Goal: Find specific page/section: Find specific page/section

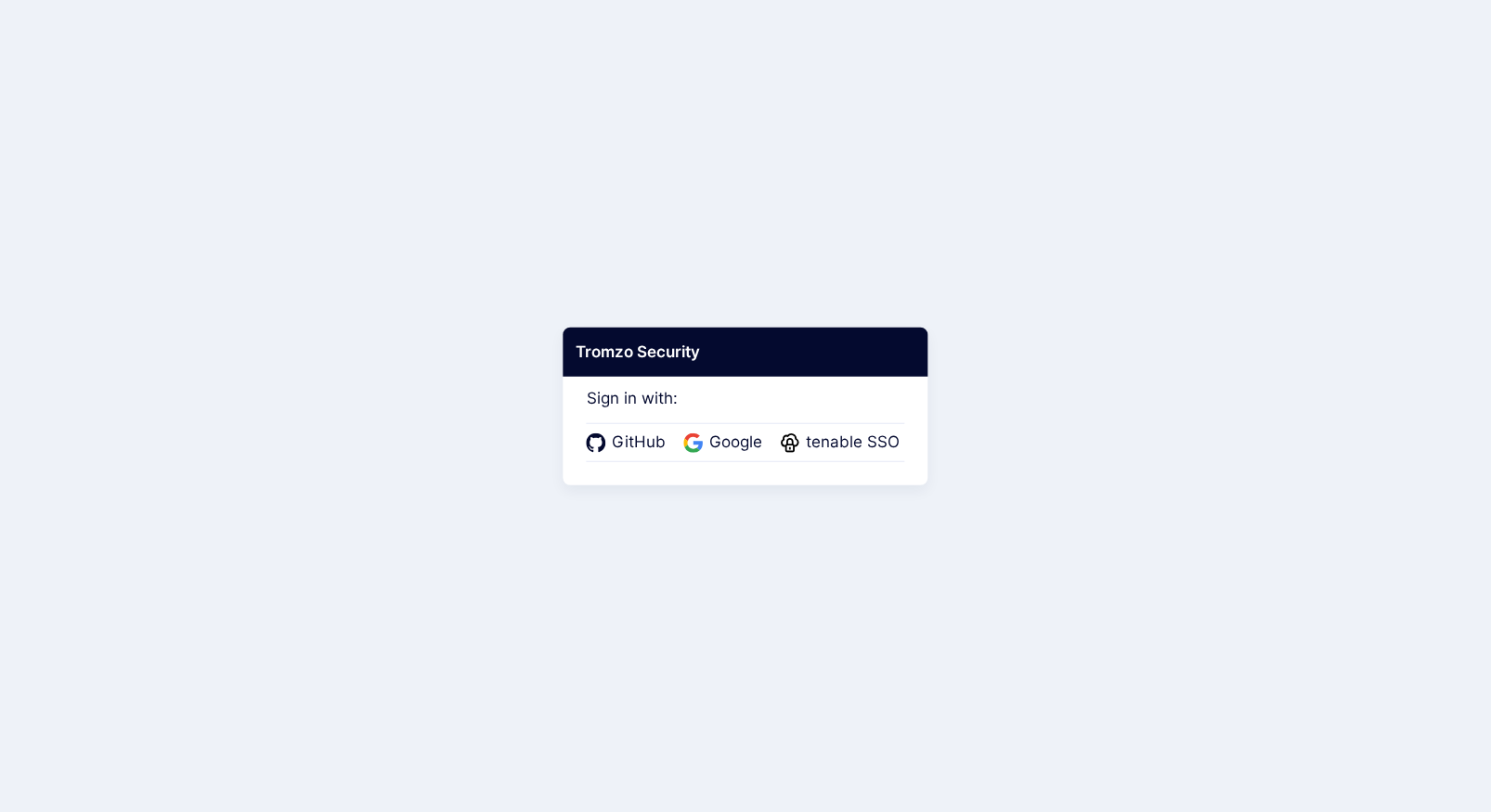
click at [843, 455] on div "GitHub Google tenable SSO" at bounding box center [746, 443] width 319 height 39
click at [859, 440] on span "tenable SSO" at bounding box center [853, 442] width 105 height 25
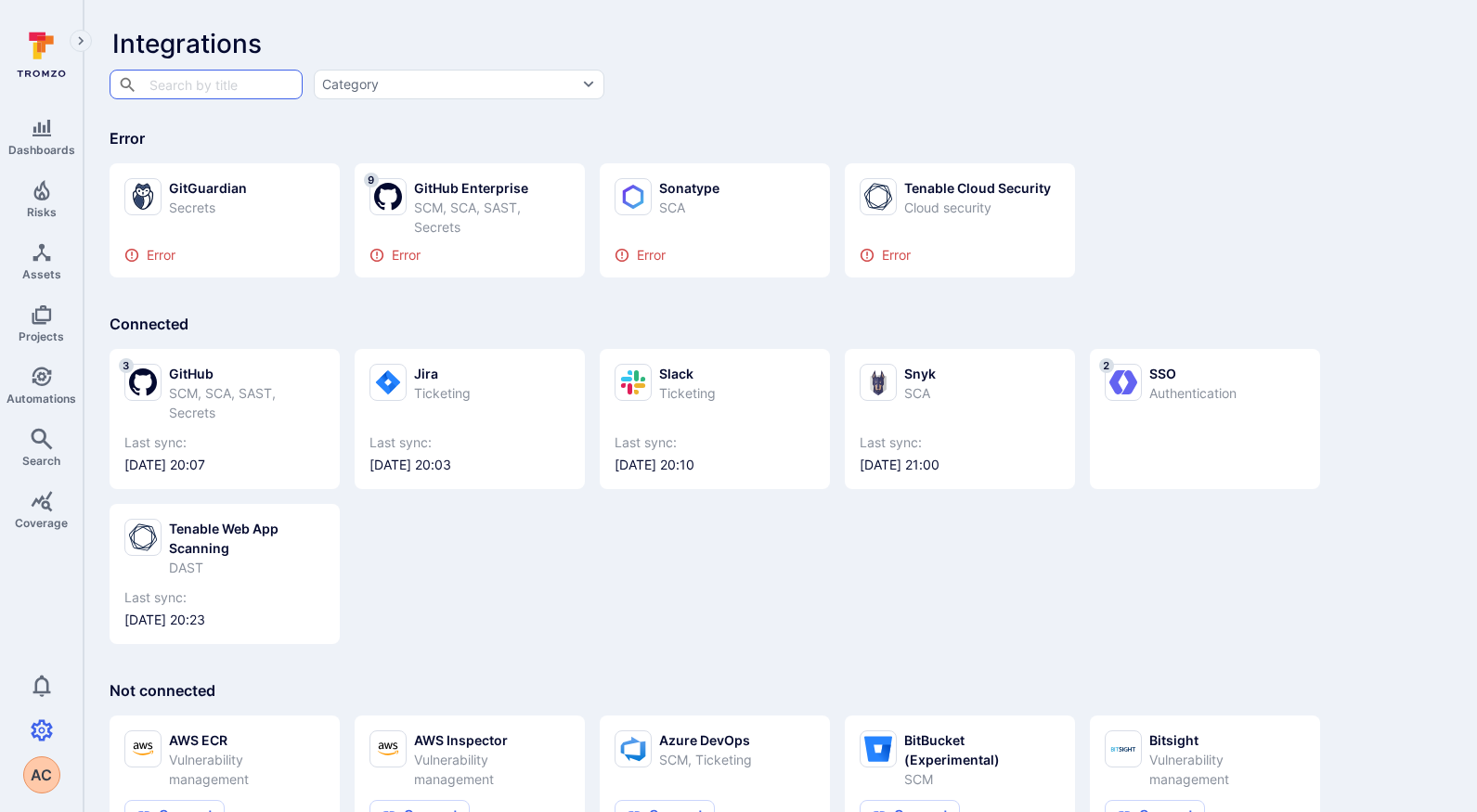
click at [41, 48] on icon at bounding box center [45, 44] width 17 height 17
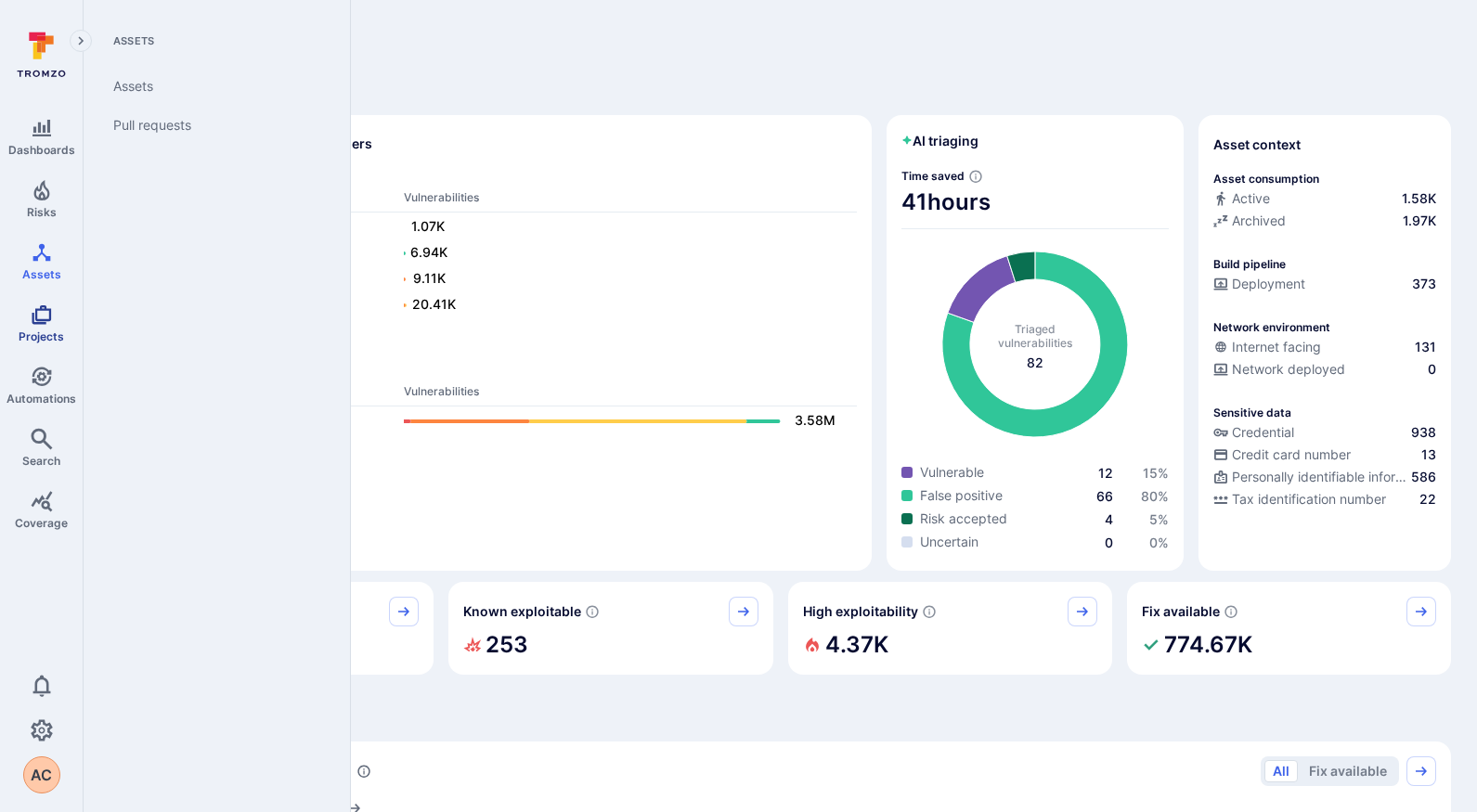
click at [52, 324] on link "Projects" at bounding box center [41, 323] width 83 height 55
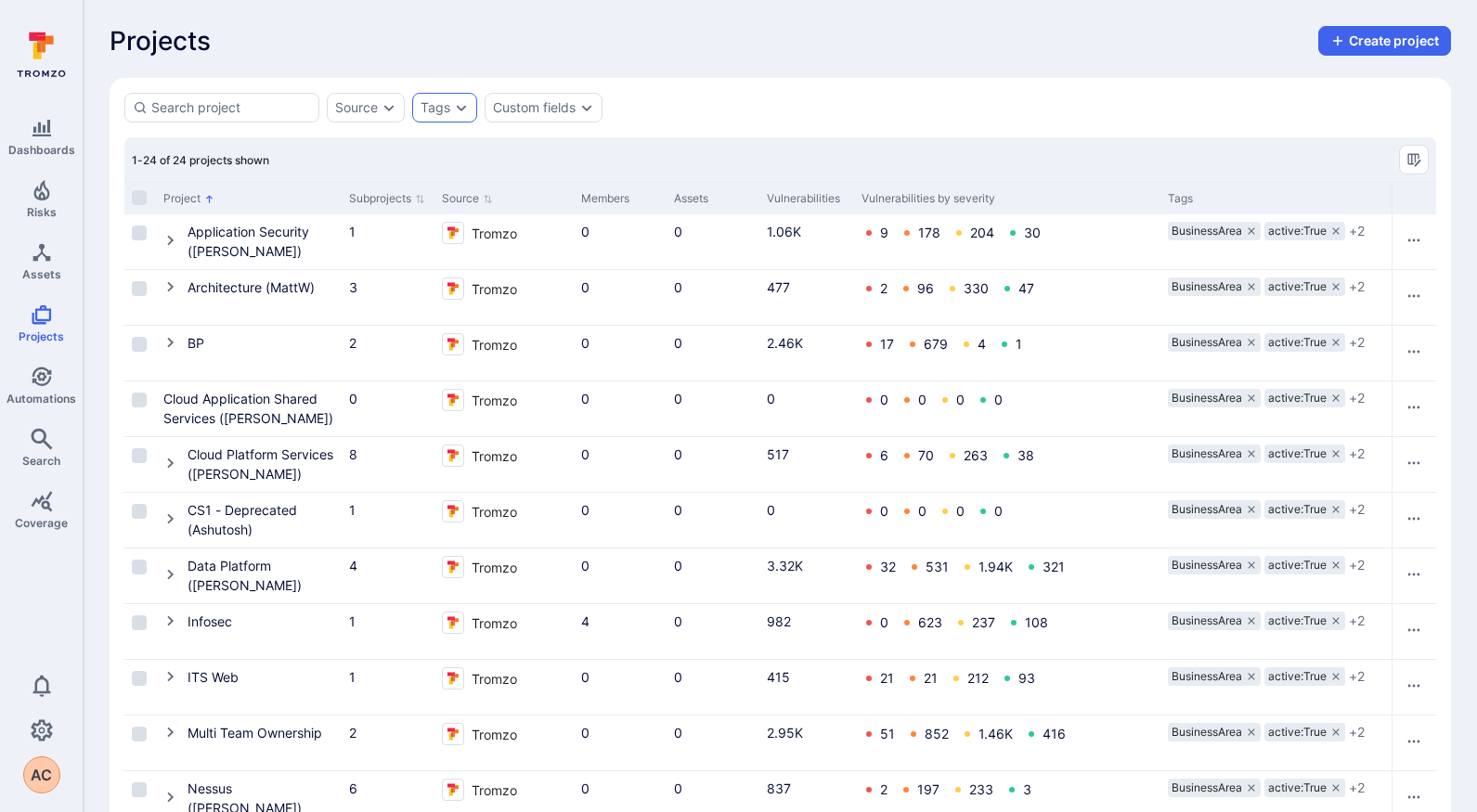
click at [439, 101] on div "Tags" at bounding box center [436, 107] width 30 height 15
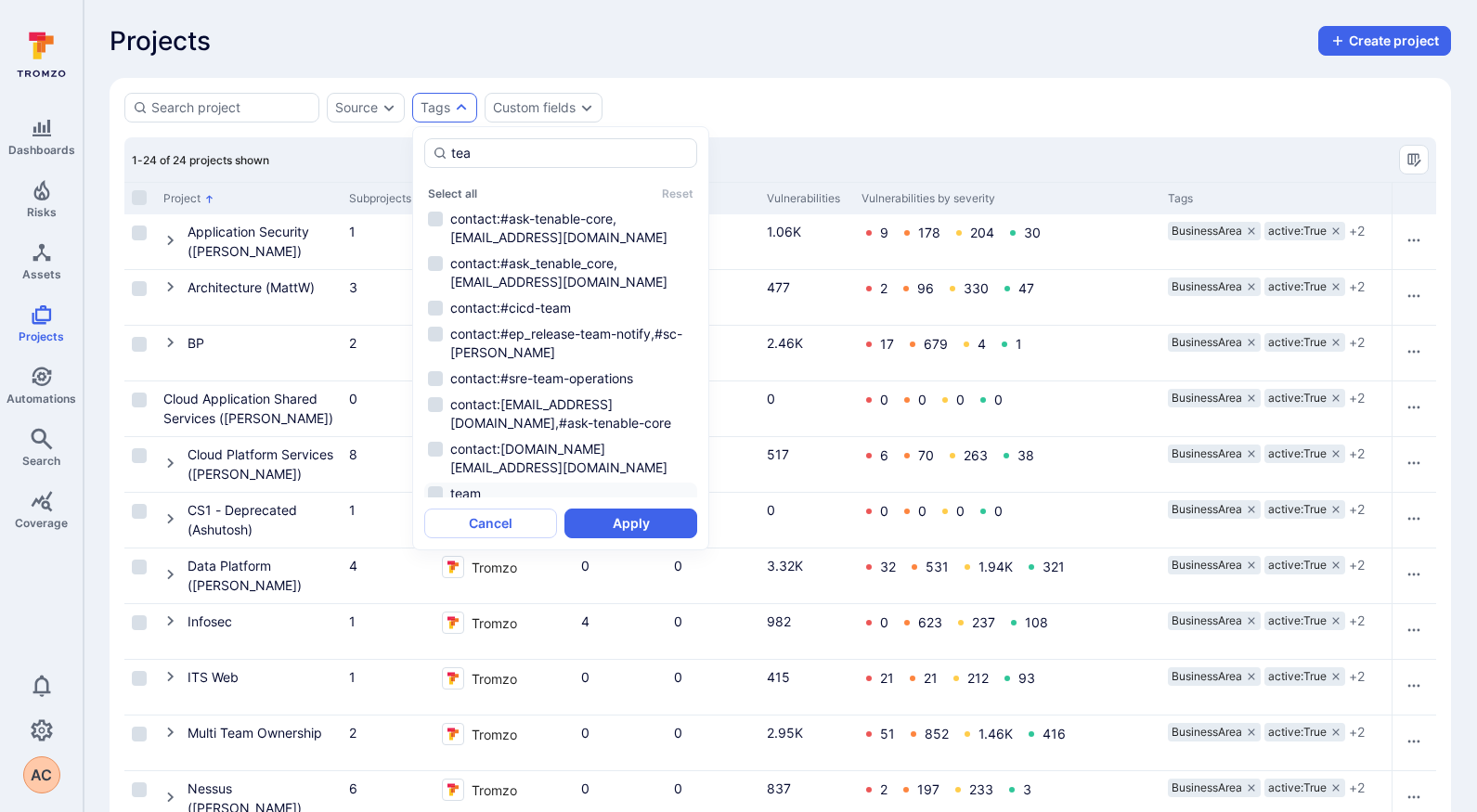
click at [438, 483] on li "team" at bounding box center [561, 493] width 273 height 23
type input "tea"
click at [623, 515] on button "Apply" at bounding box center [630, 523] width 133 height 29
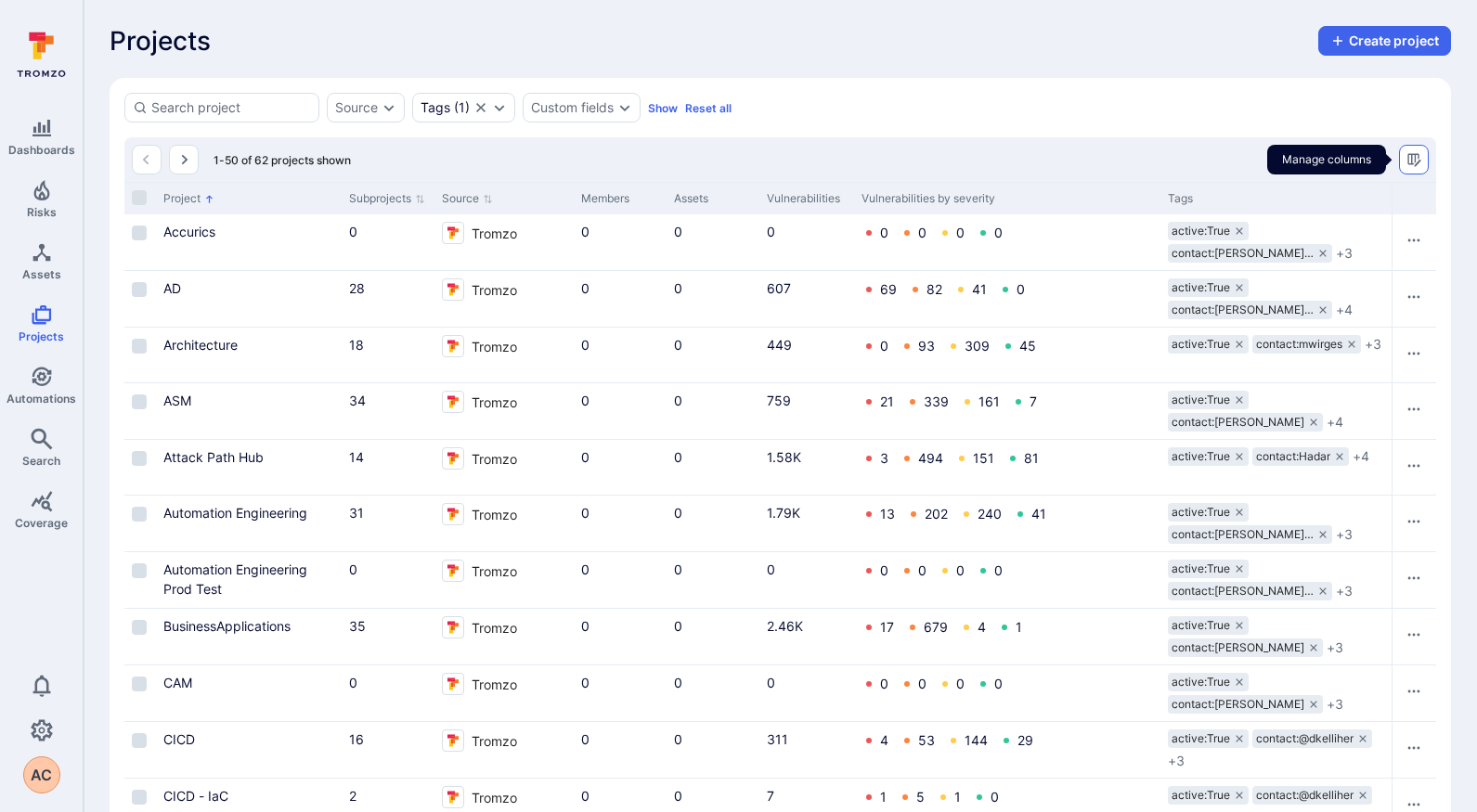
click at [1420, 156] on icon "Manage columns" at bounding box center [1413, 159] width 15 height 15
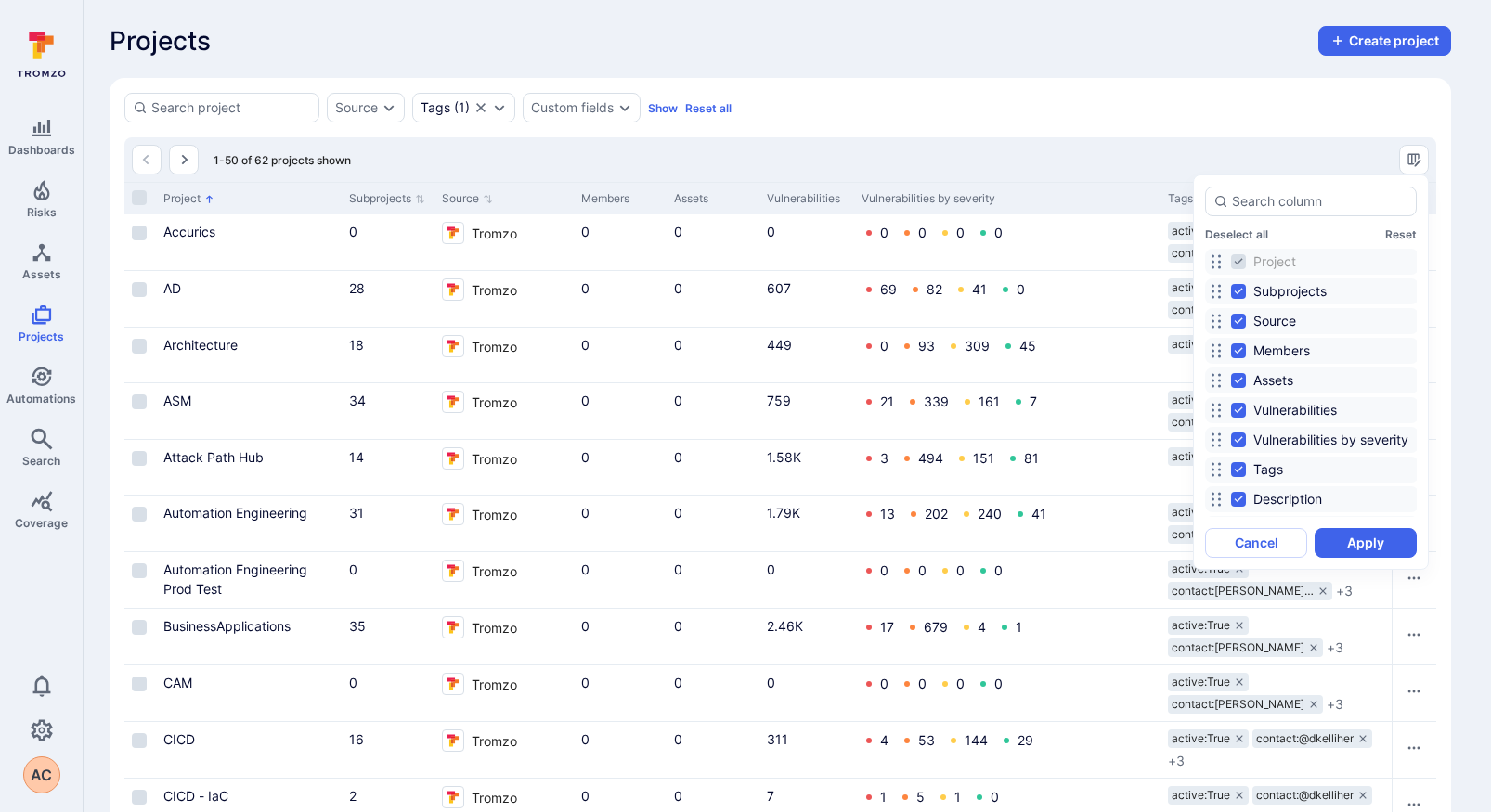
click at [1175, 158] on div at bounding box center [746, 406] width 1491 height 812
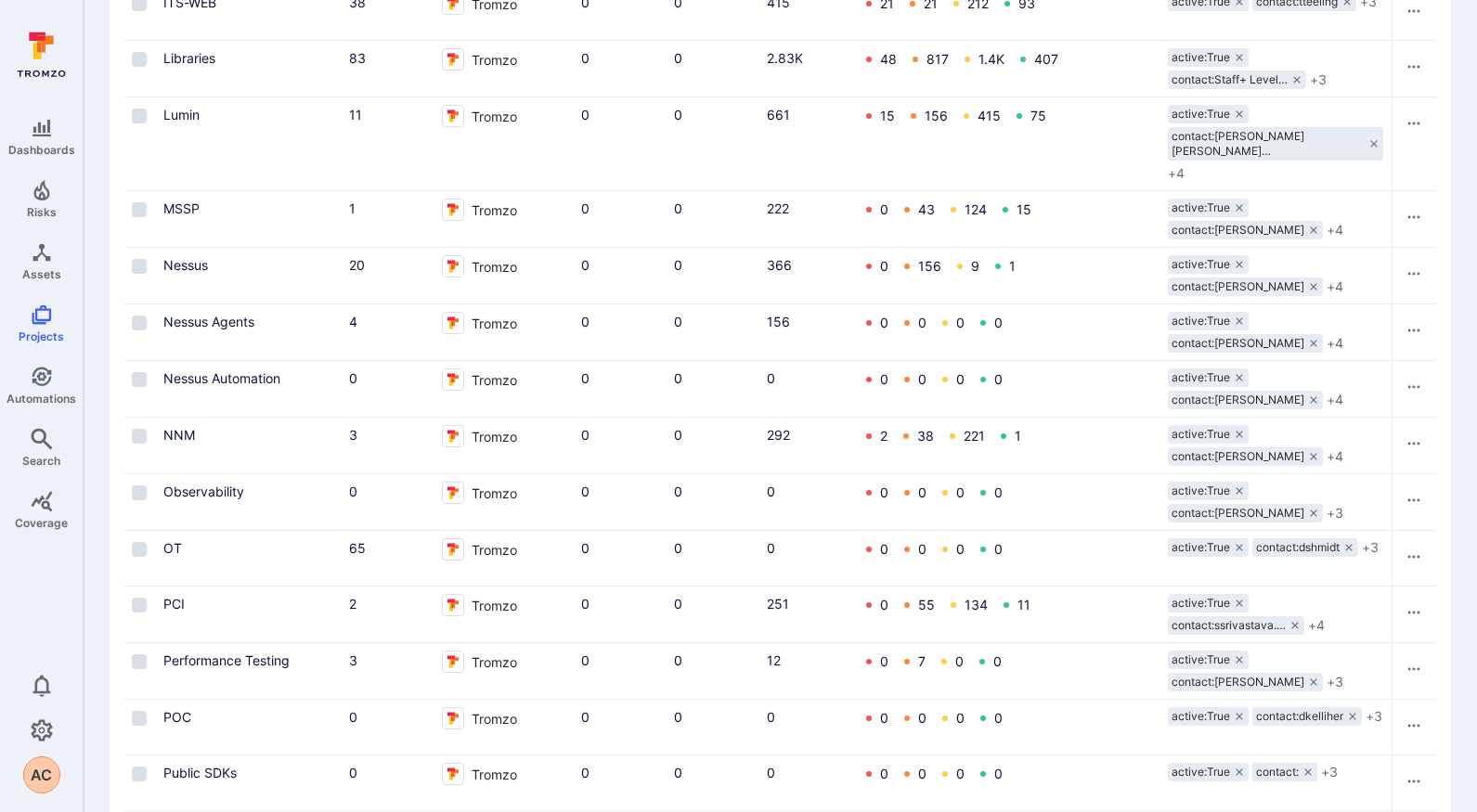
scroll to position [2312, 0]
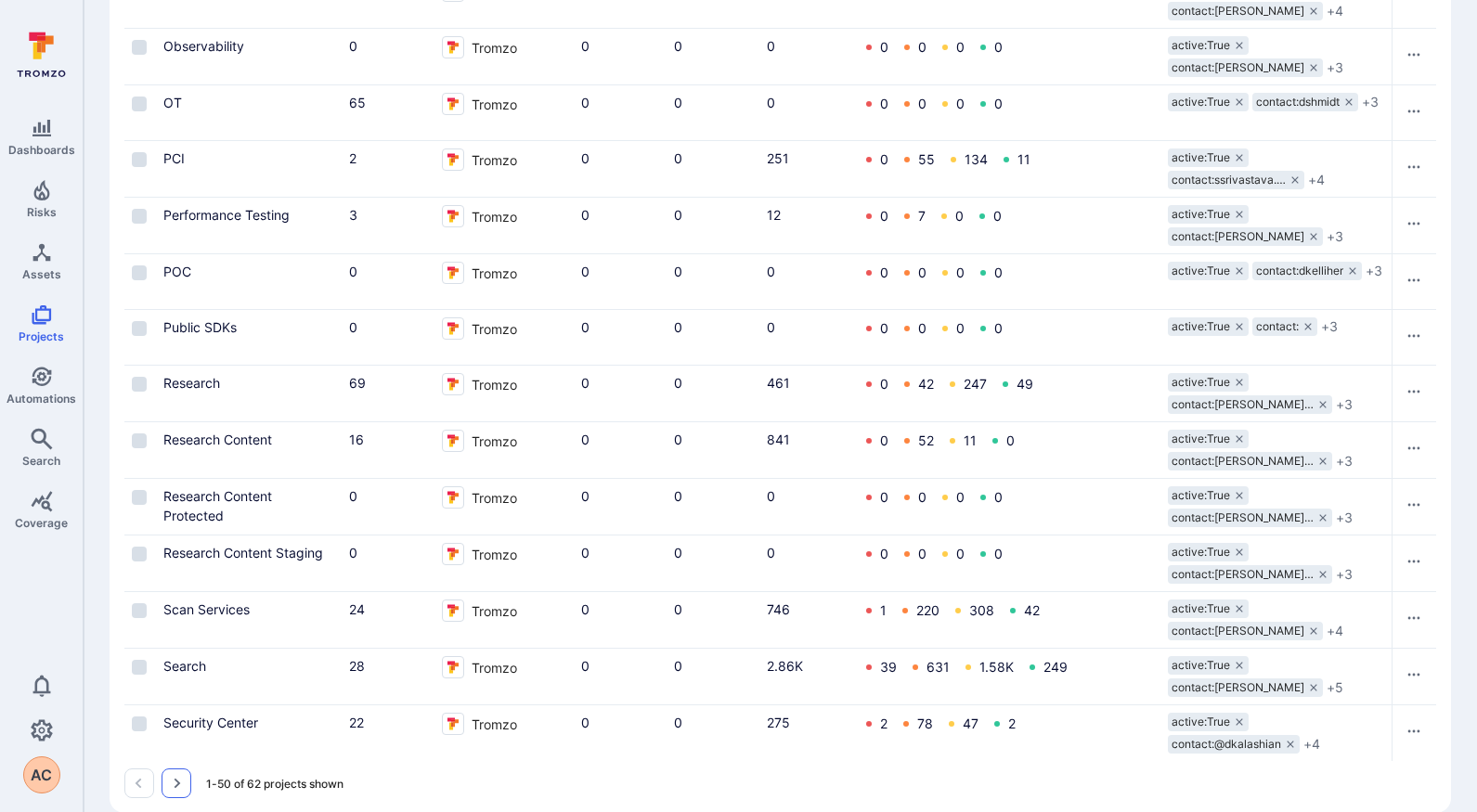
click at [184, 769] on button "Go to the next page" at bounding box center [176, 783] width 30 height 29
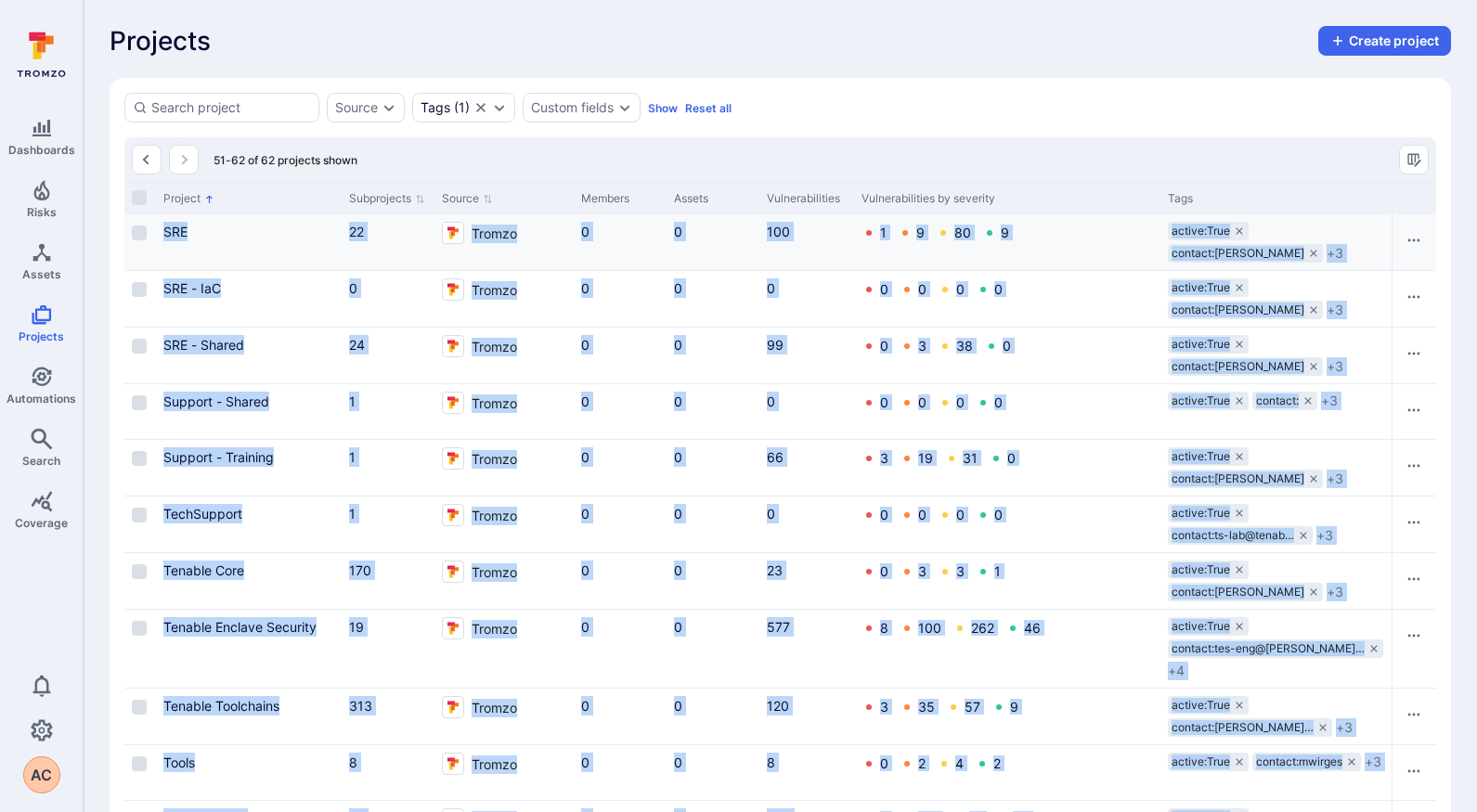
drag, startPoint x: 1380, startPoint y: 712, endPoint x: 130, endPoint y: 257, distance: 1330.2
click at [130, 257] on div "SRE 22 Tromzo 0 0 100 1 9 80 9 active:True contact:[PERSON_NAME] + 3 Lumin 1 4 …" at bounding box center [781, 563] width 1312 height 699
copy div "LOR 20 Ipsumd 4 7 635 7 6 08 8 sitame:Cons adipisc:Elit SeDdoe + 2 Tempo 3 6 6 …"
click at [148, 166] on icon "Go to the previous page" at bounding box center [147, 159] width 15 height 15
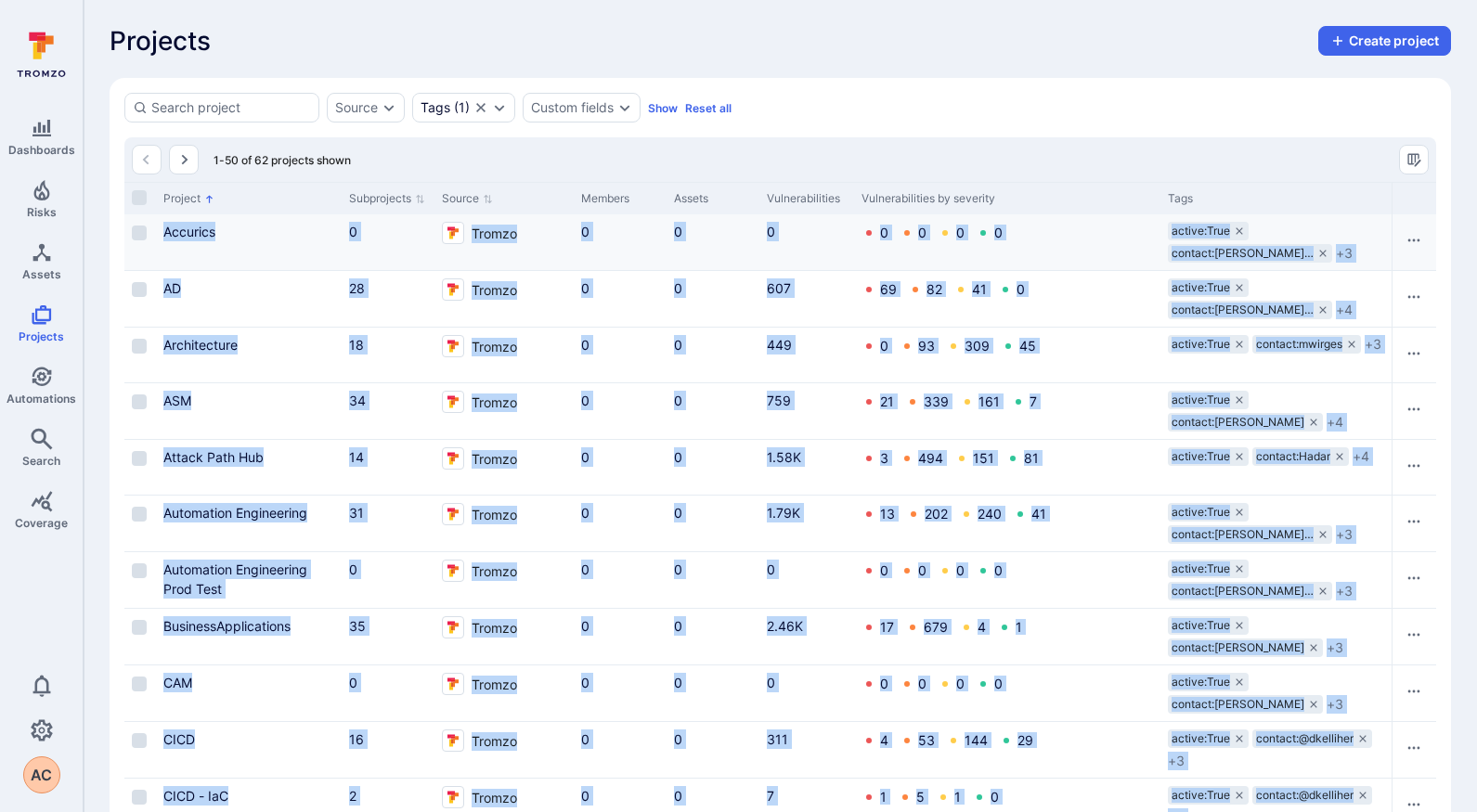
drag, startPoint x: 1346, startPoint y: 712, endPoint x: 160, endPoint y: 236, distance: 1278.0
copy div "Loremips 4 Dolors 0 8 9 9 1 8 4 ametco:Adip elitsed:Doeiusmo Tem … + 2 2 1 1 2 …"
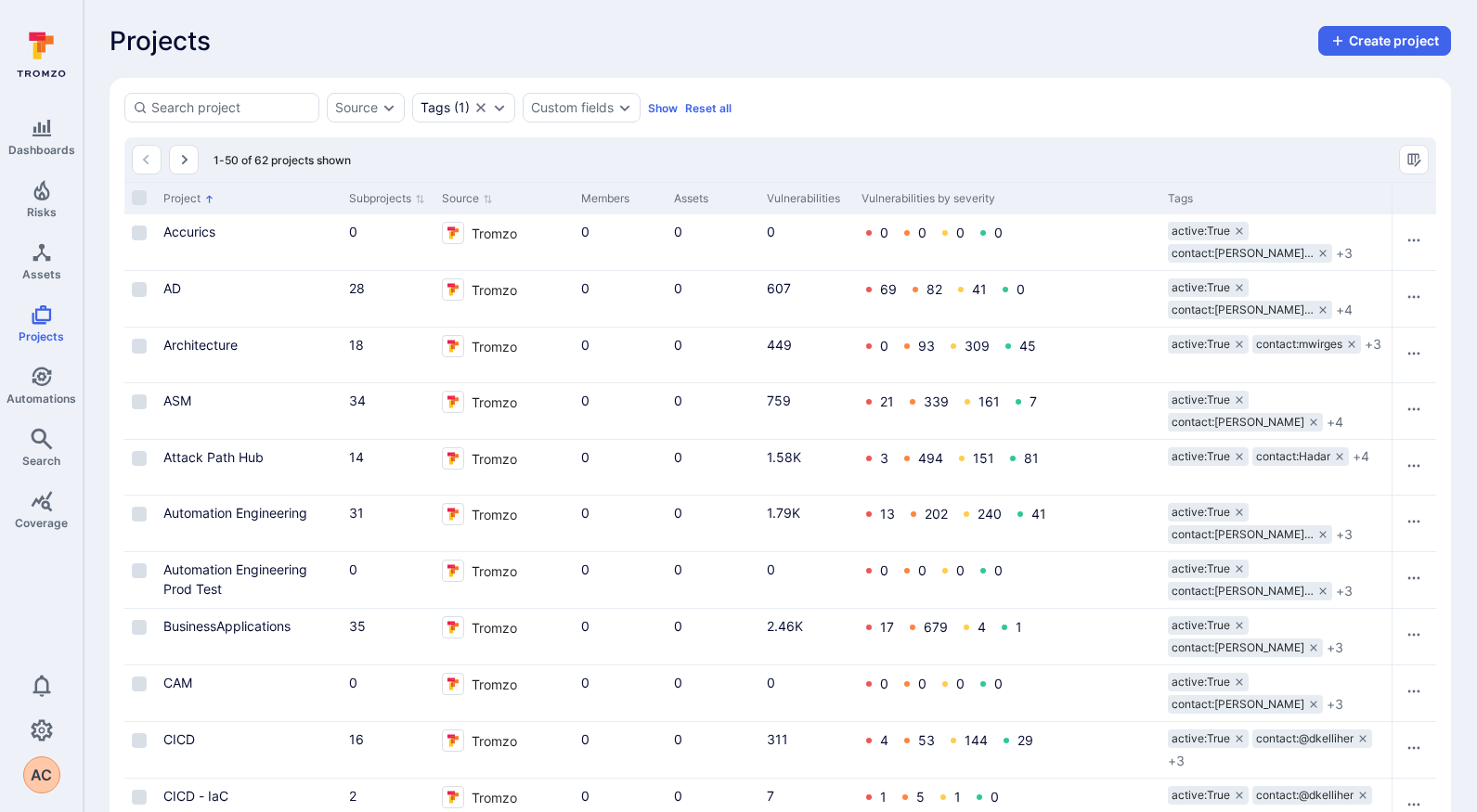
click at [1273, 109] on div "Source Tags ( 1 ) Custom fields Show Reset all" at bounding box center [781, 107] width 1312 height 29
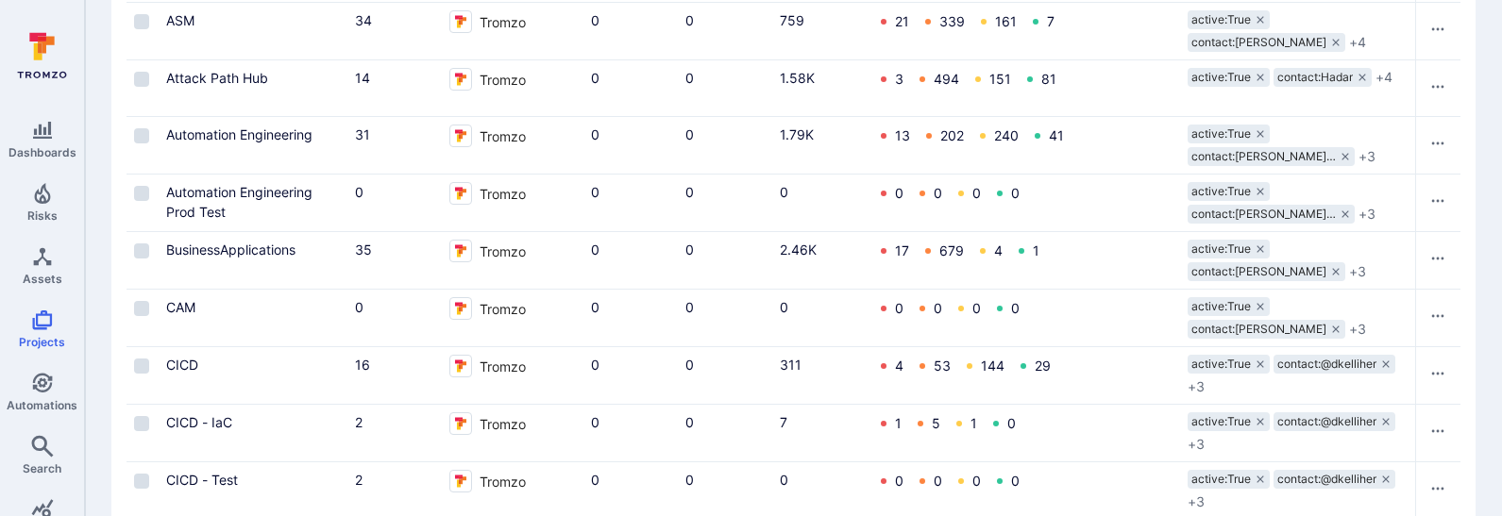
scroll to position [382, 0]
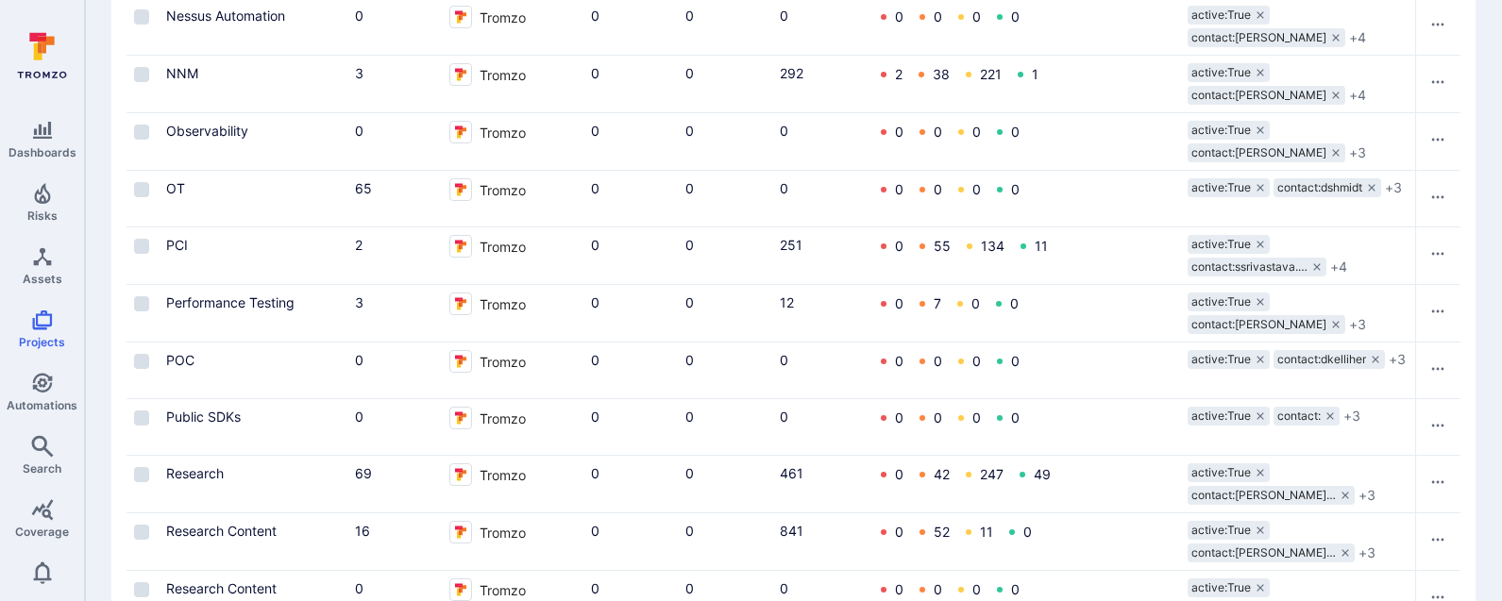
scroll to position [2577, 0]
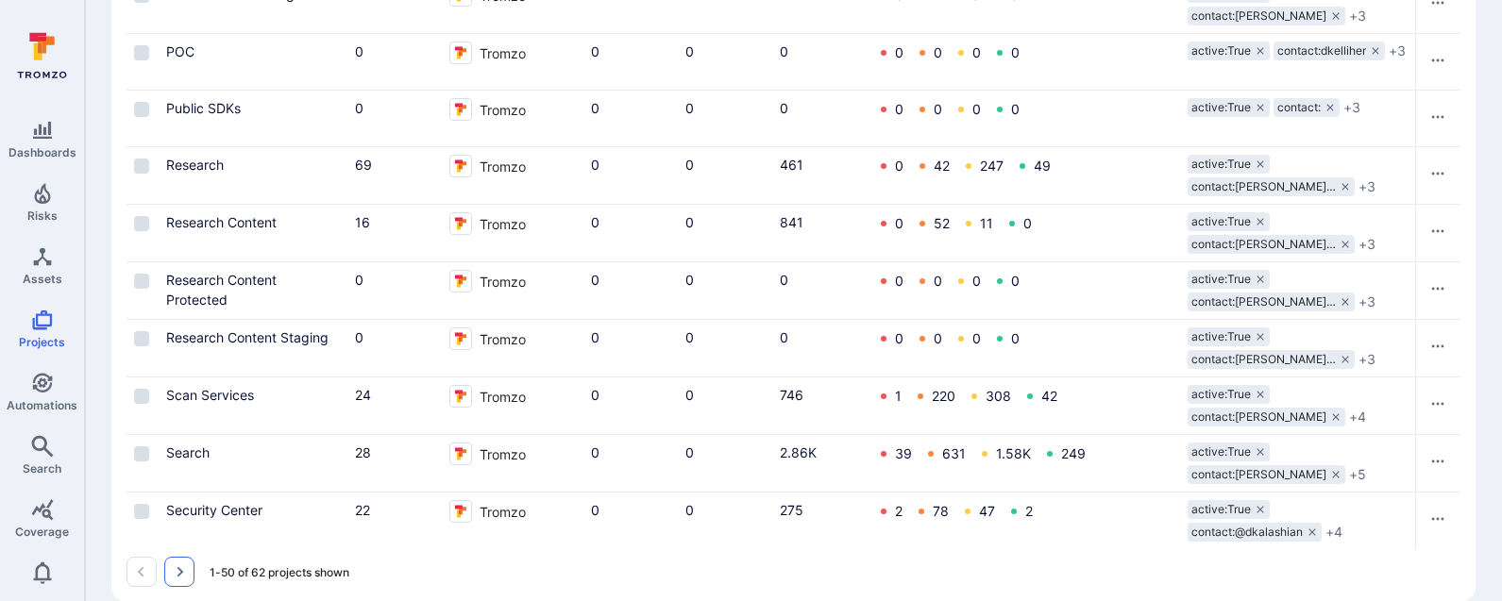
click at [179, 516] on icon "Go to the next page" at bounding box center [181, 572] width 7 height 10
